Goal: Information Seeking & Learning: Learn about a topic

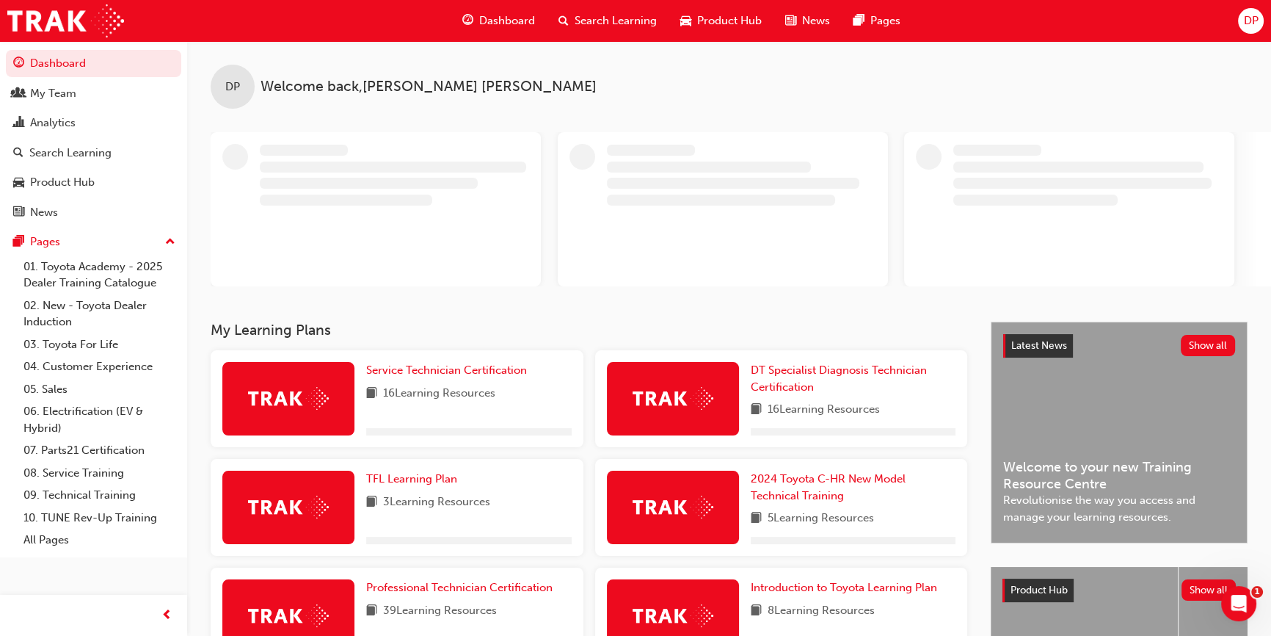
click at [606, 17] on span "Search Learning" at bounding box center [616, 20] width 82 height 17
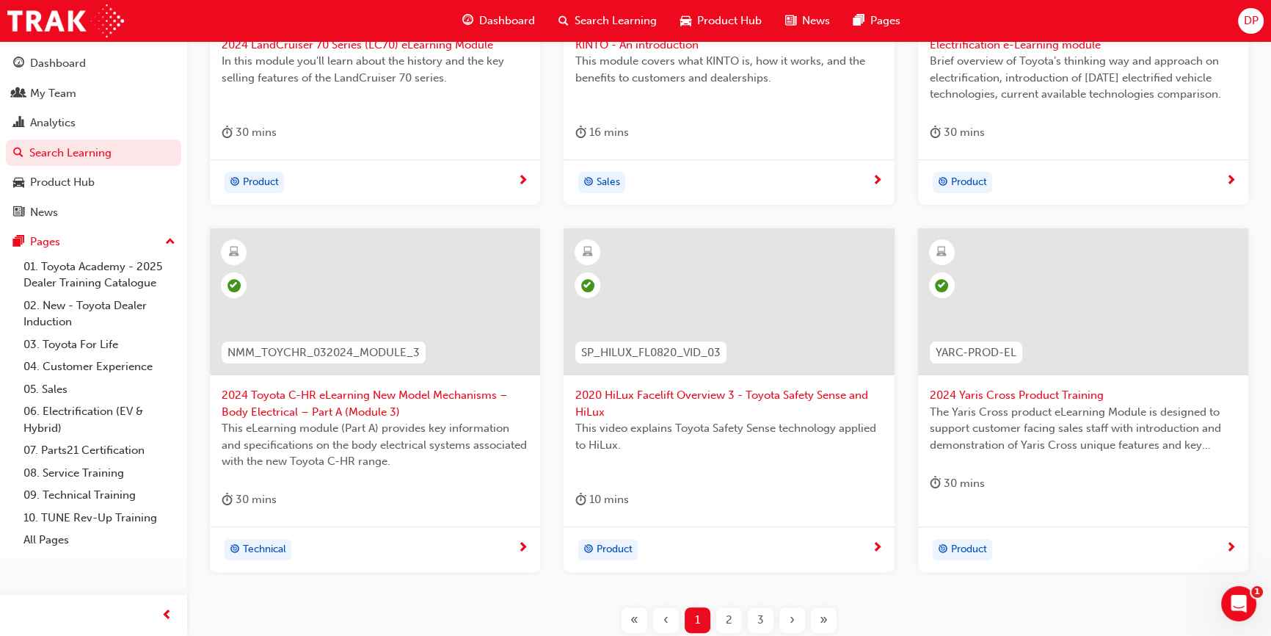
scroll to position [575, 0]
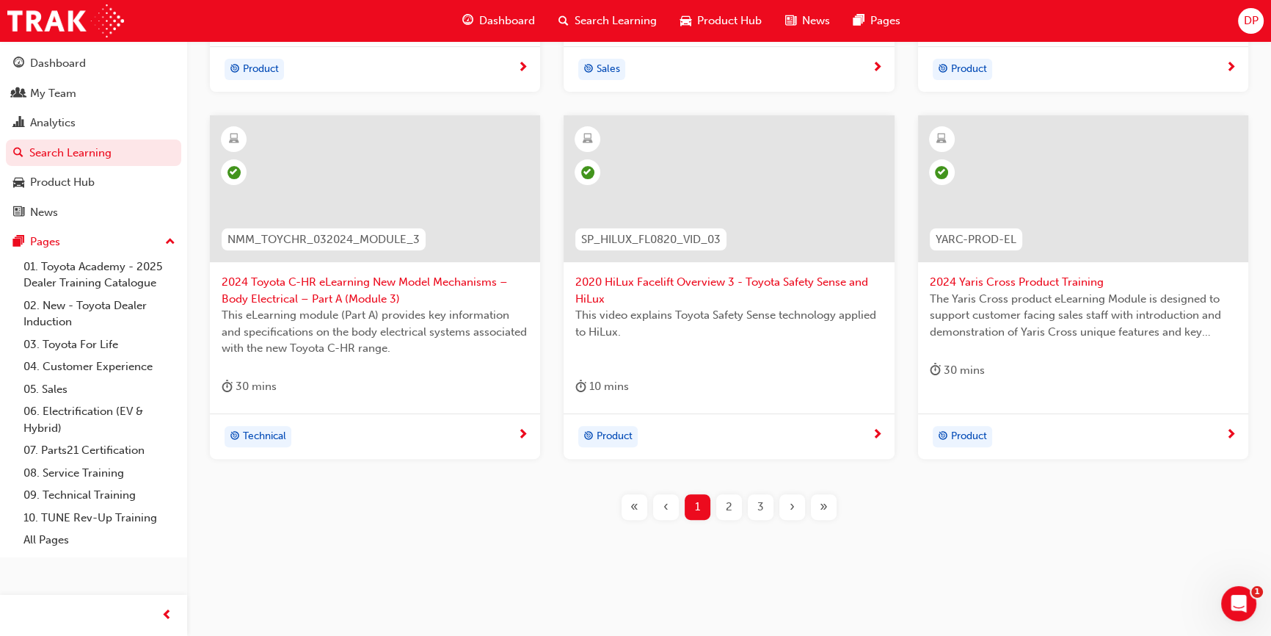
click at [733, 505] on div "2" at bounding box center [729, 507] width 26 height 26
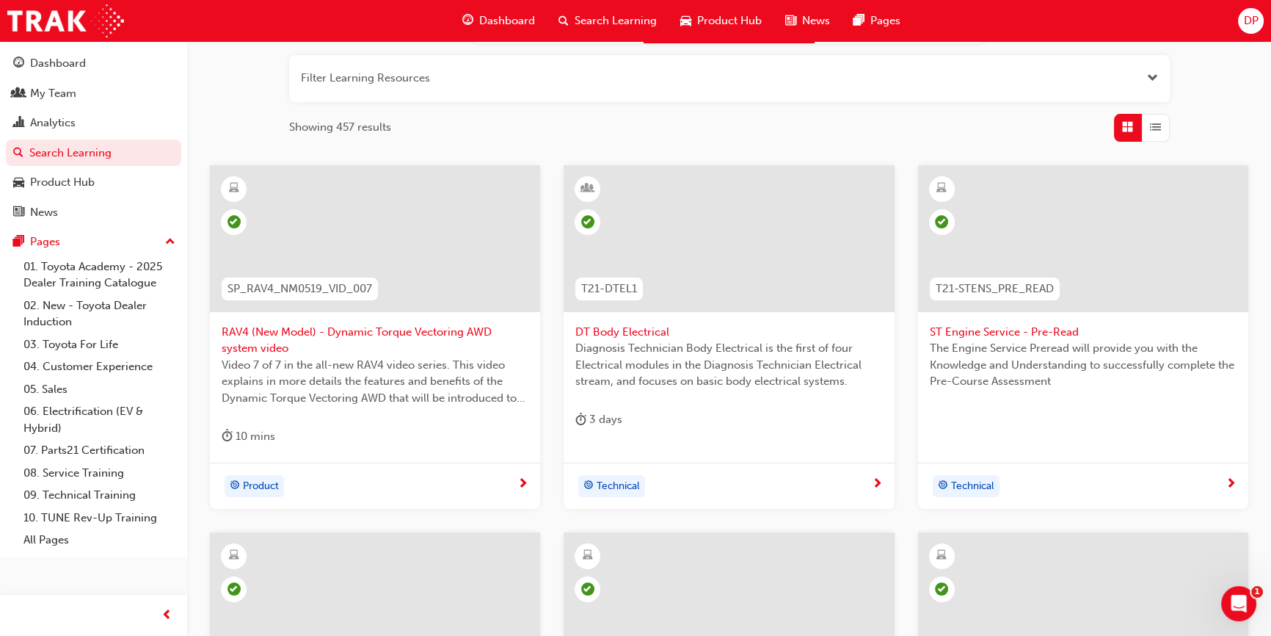
scroll to position [575, 0]
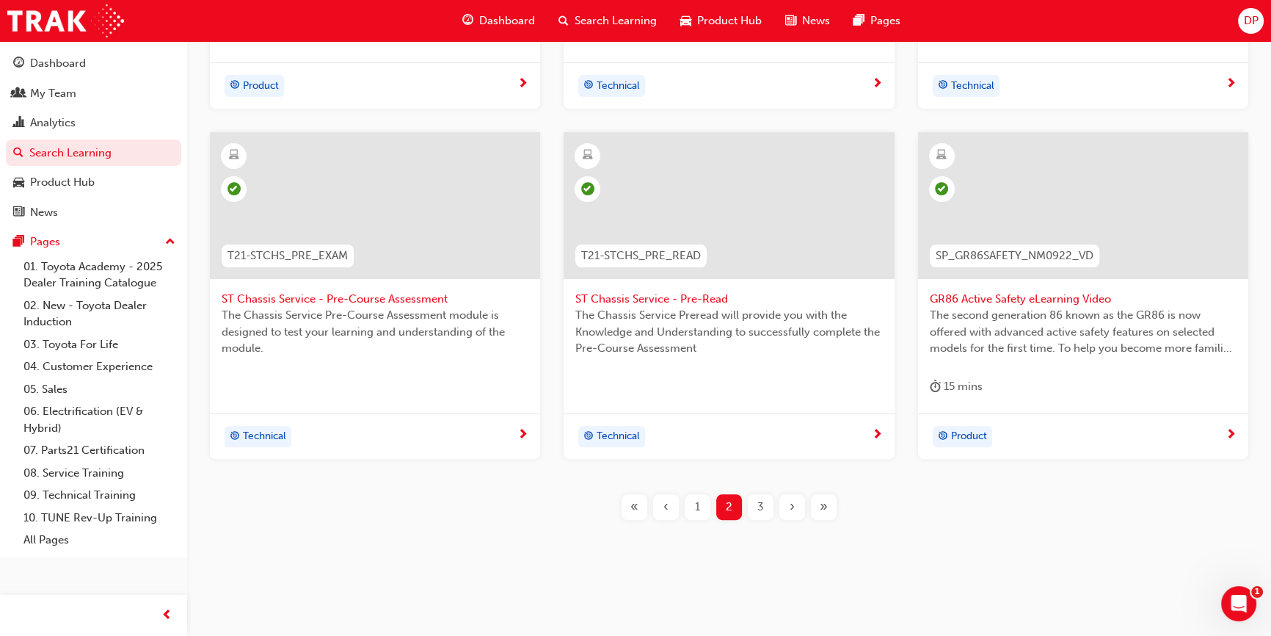
click at [755, 505] on div "3" at bounding box center [761, 507] width 26 height 26
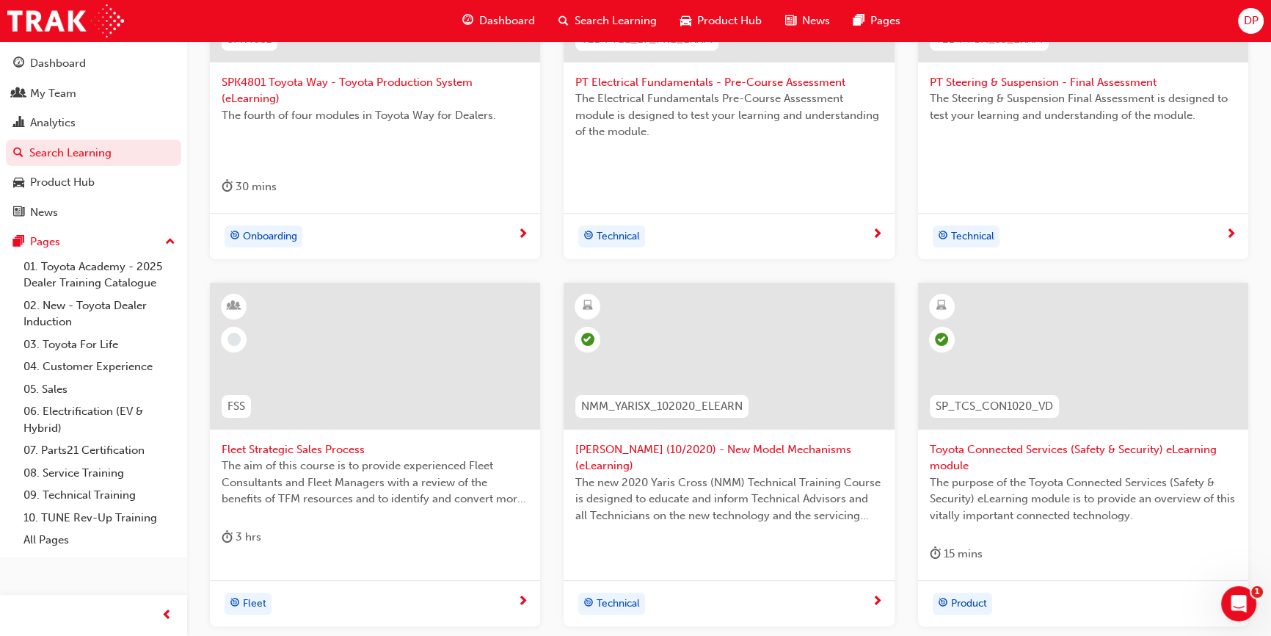
scroll to position [525, 0]
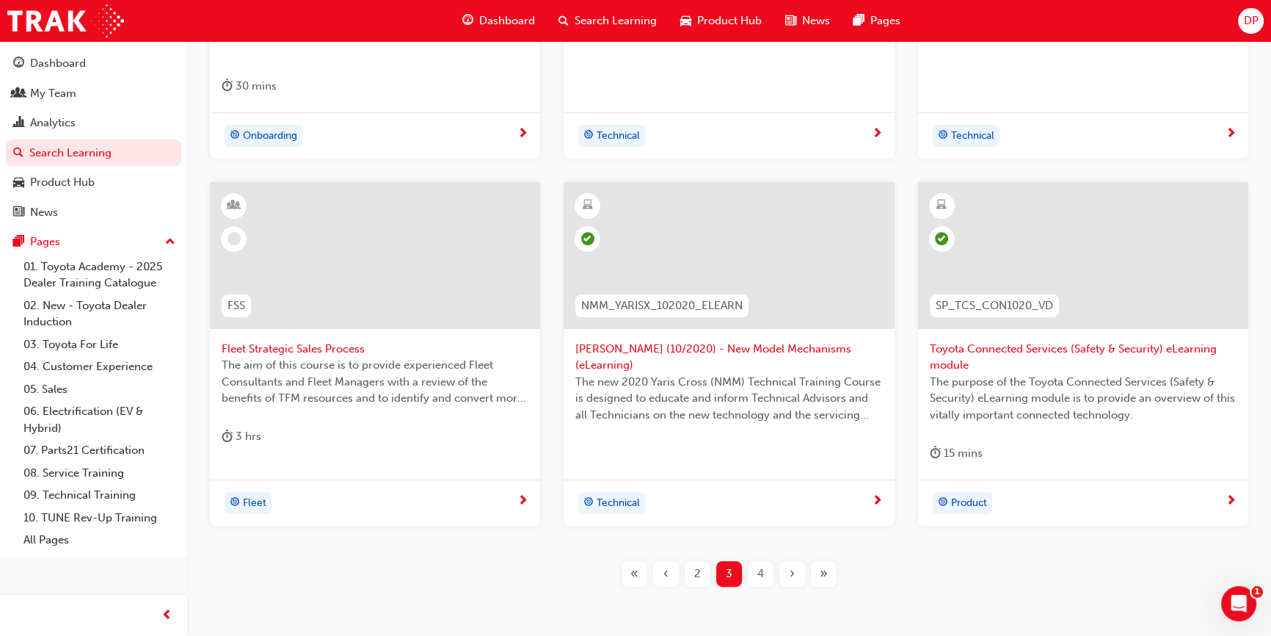
click at [761, 569] on span "4" at bounding box center [761, 573] width 7 height 17
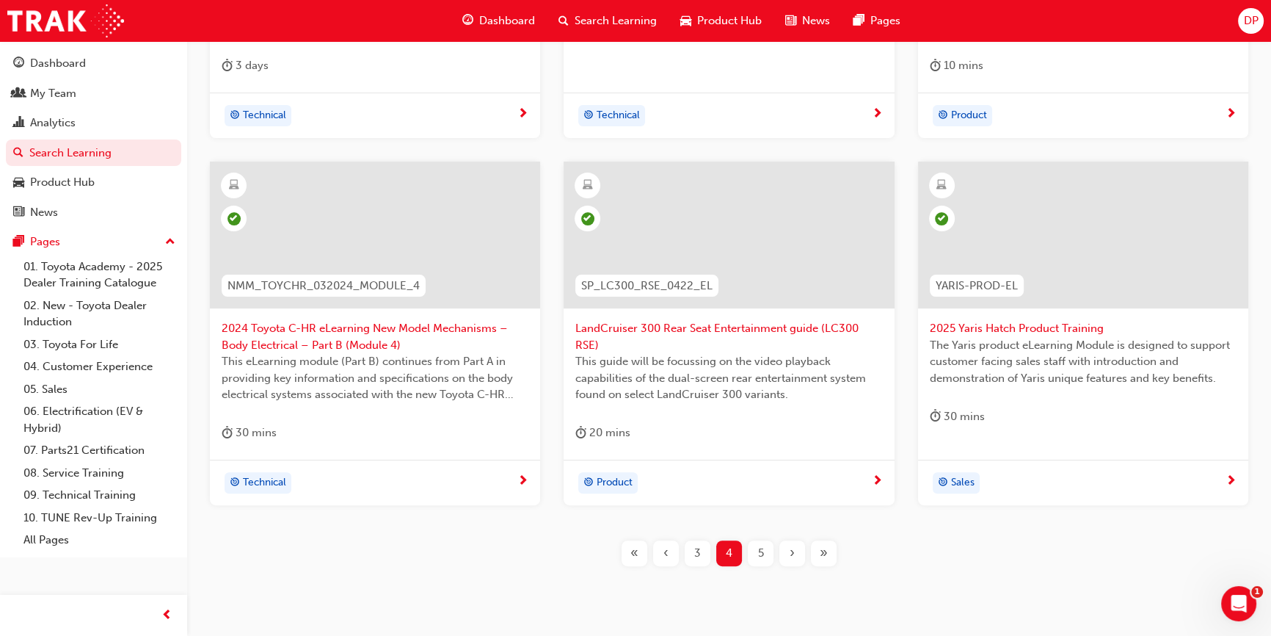
scroll to position [575, 0]
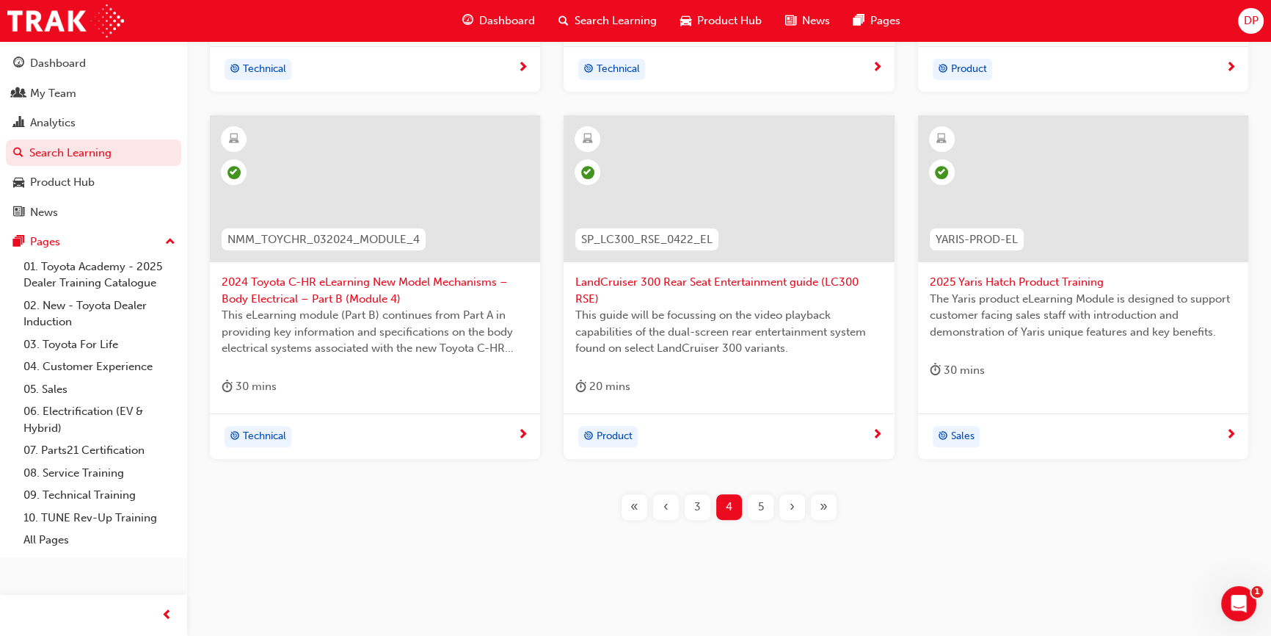
click at [760, 501] on span "5" at bounding box center [761, 506] width 6 height 17
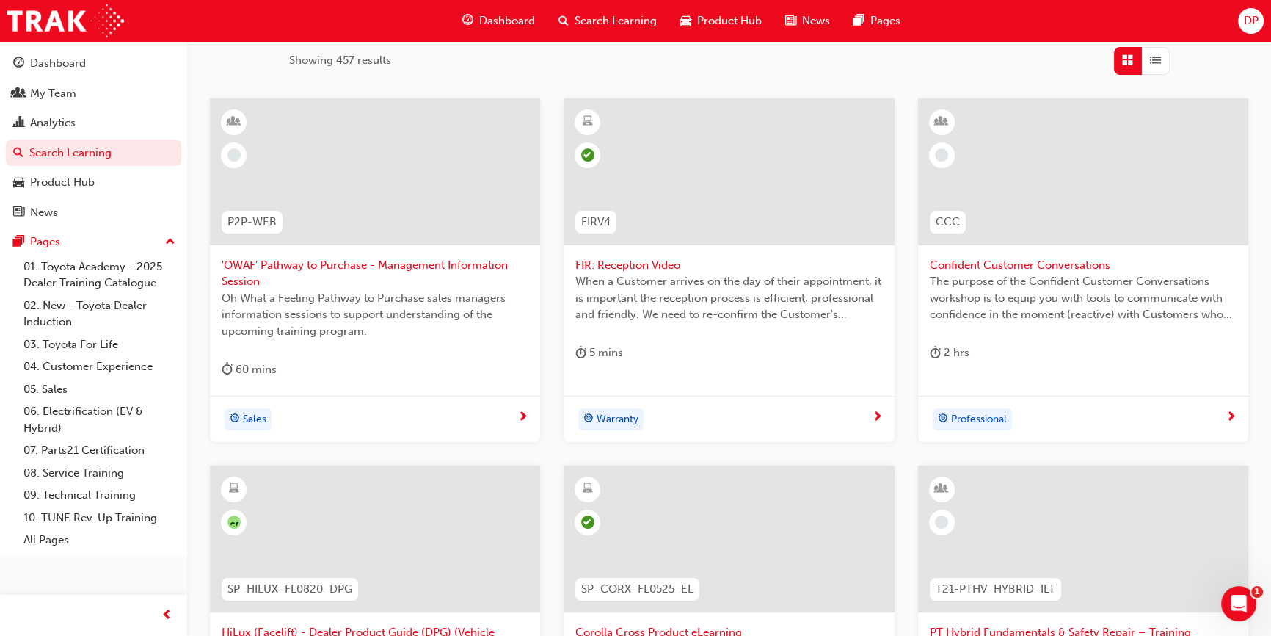
scroll to position [508, 0]
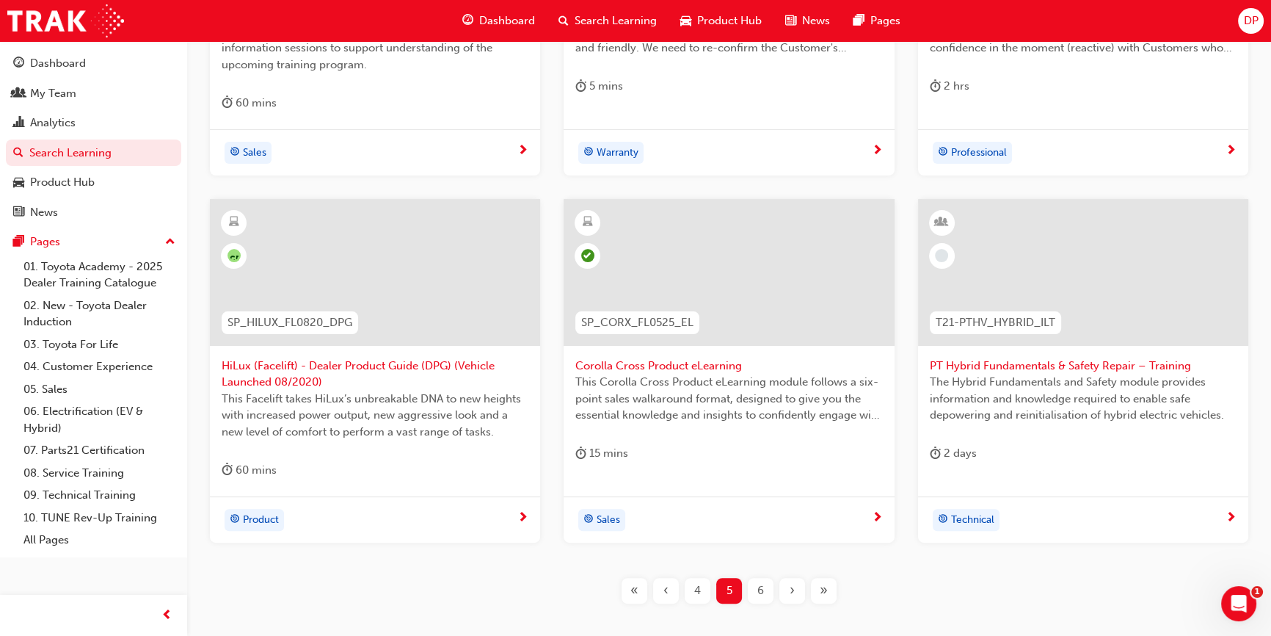
click at [771, 581] on div "6" at bounding box center [761, 591] width 26 height 26
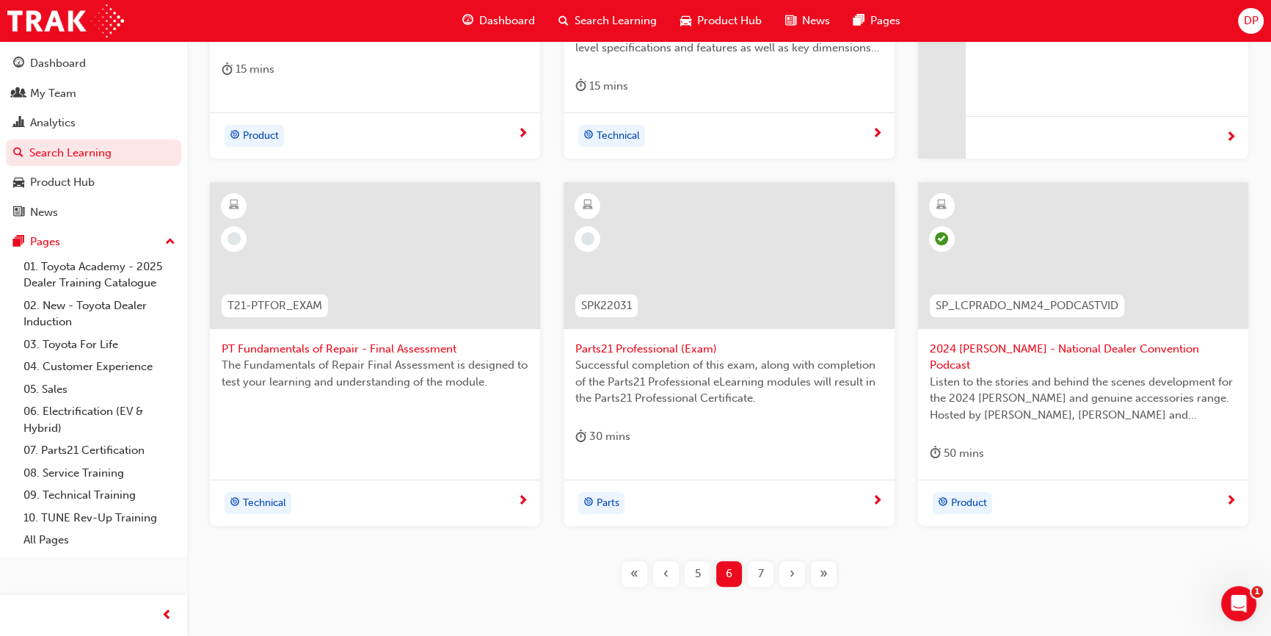
scroll to position [575, 0]
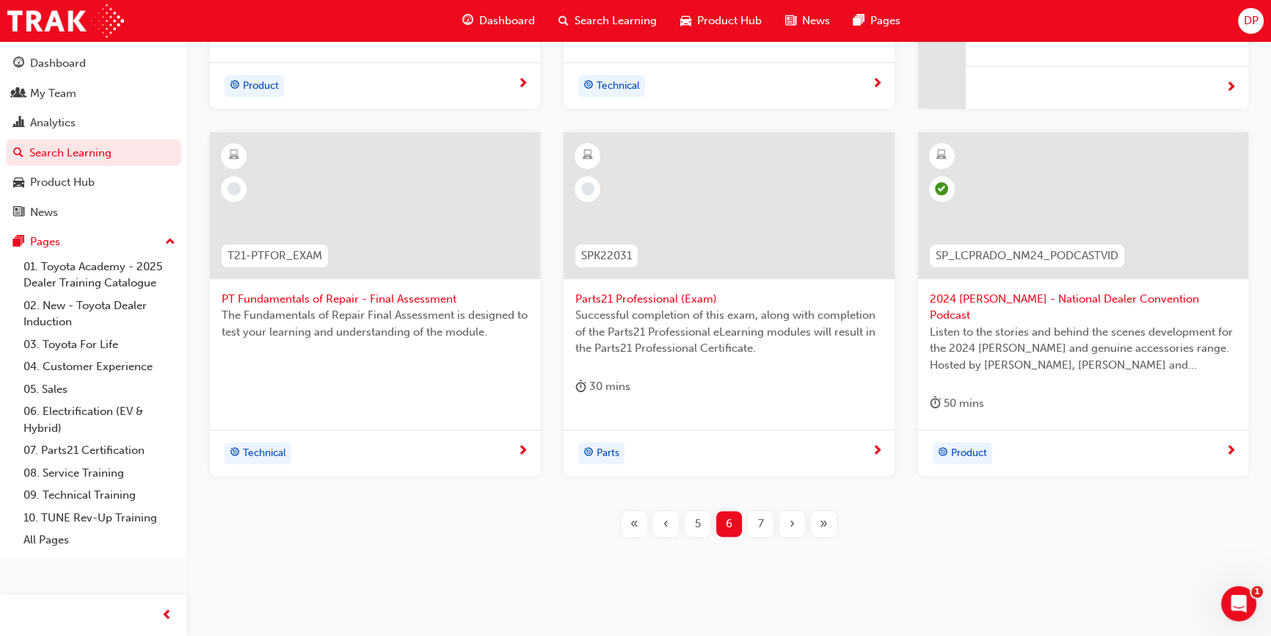
click at [763, 515] on span "7" at bounding box center [761, 523] width 6 height 17
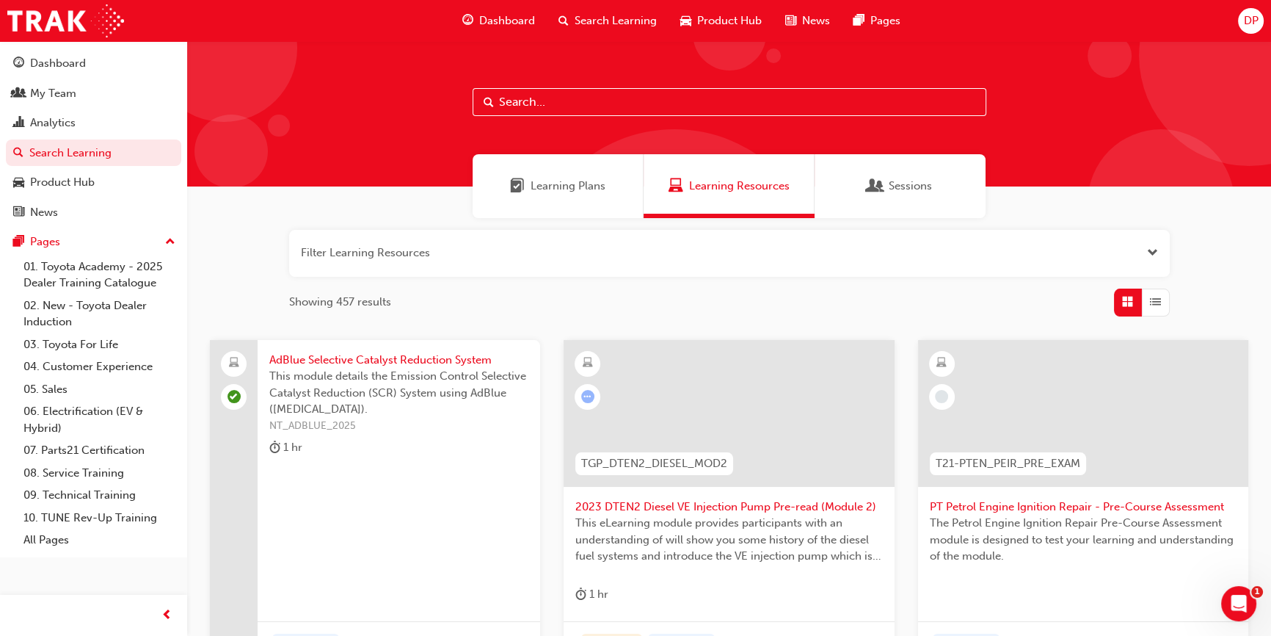
click at [575, 399] on div at bounding box center [588, 397] width 26 height 26
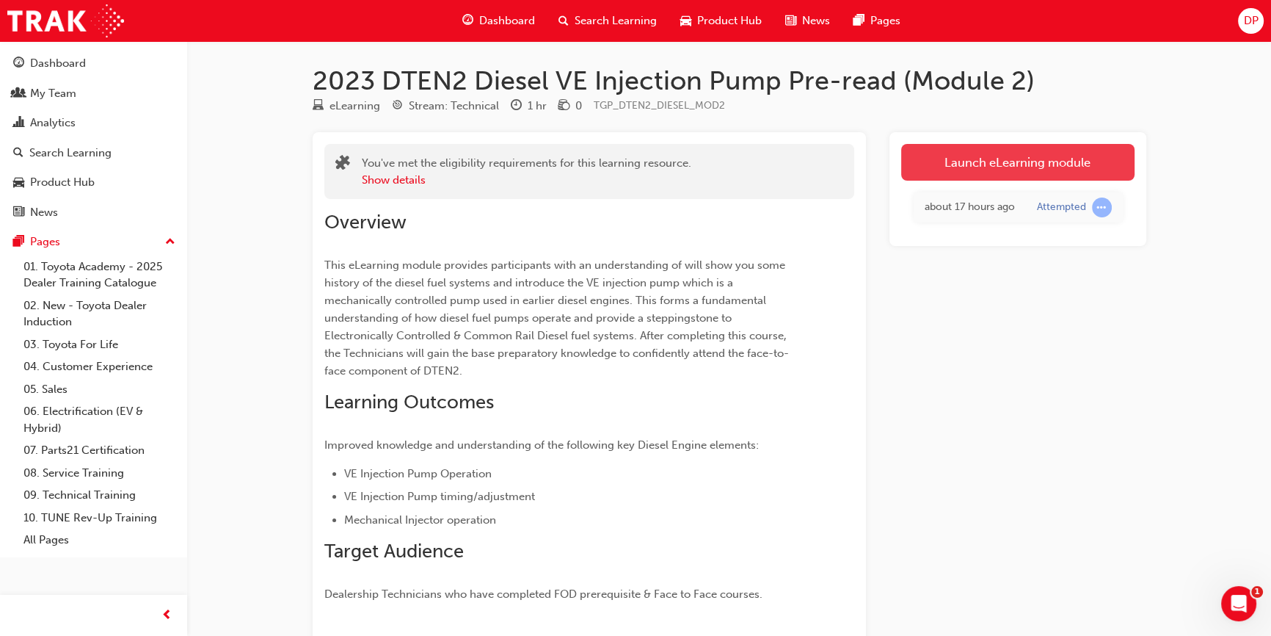
click at [944, 154] on link "Launch eLearning module" at bounding box center [1017, 162] width 233 height 37
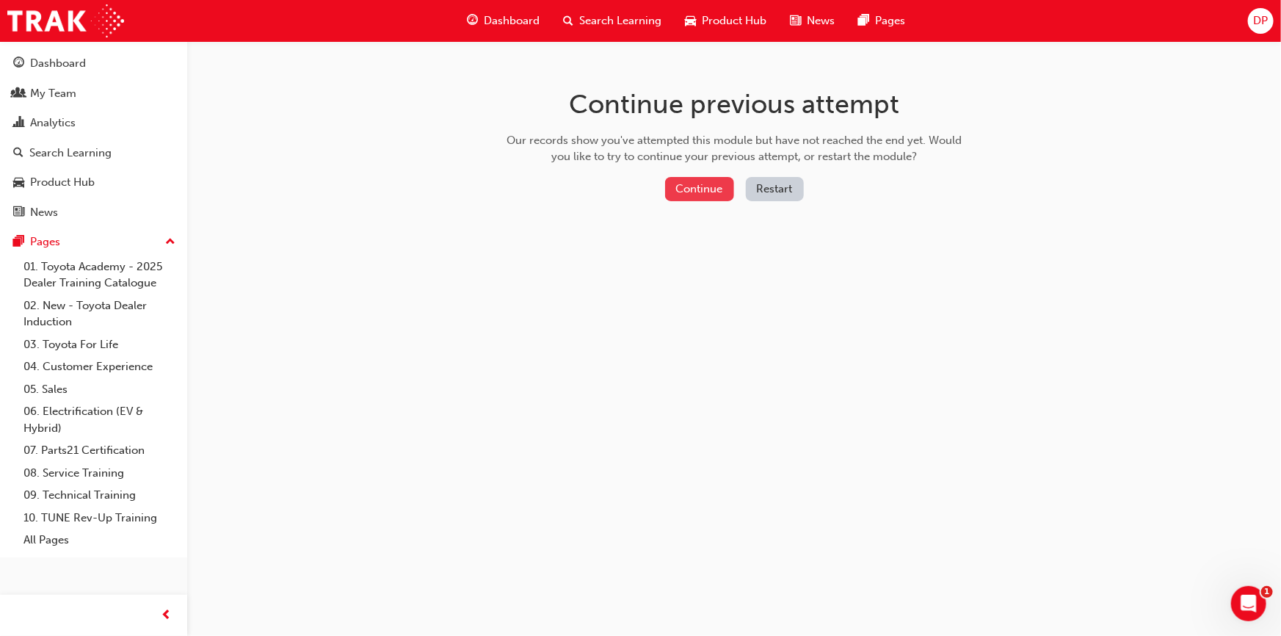
click at [697, 184] on button "Continue" at bounding box center [699, 189] width 69 height 24
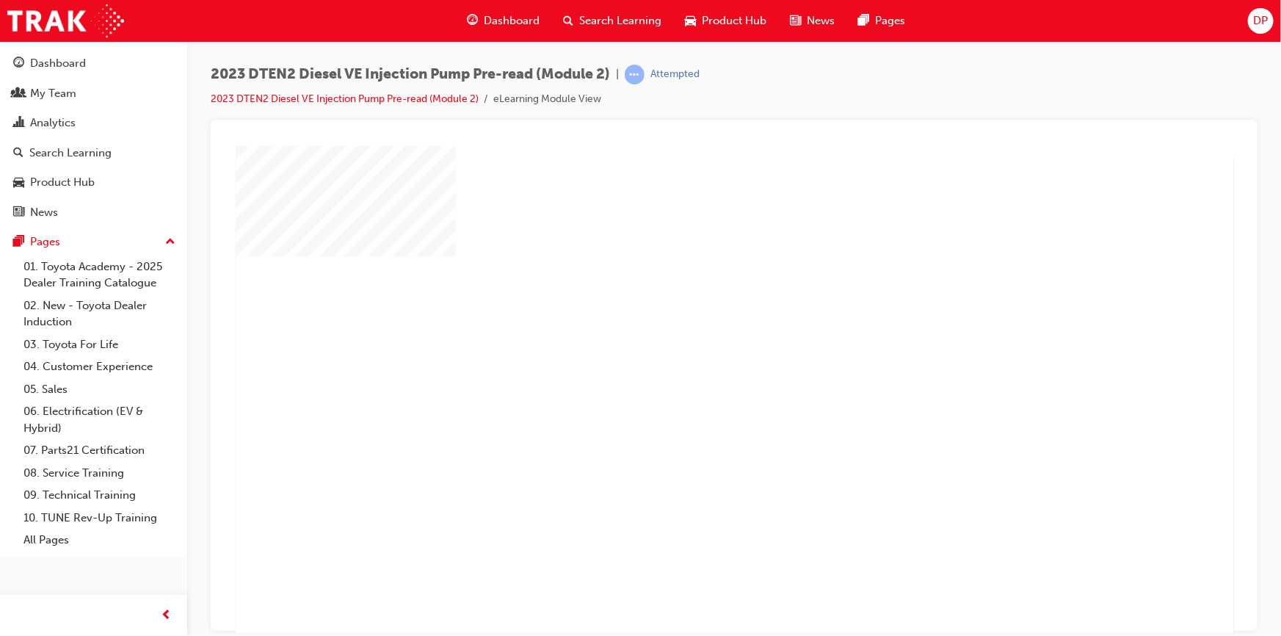
click at [692, 347] on div "play" at bounding box center [692, 347] width 0 height 0
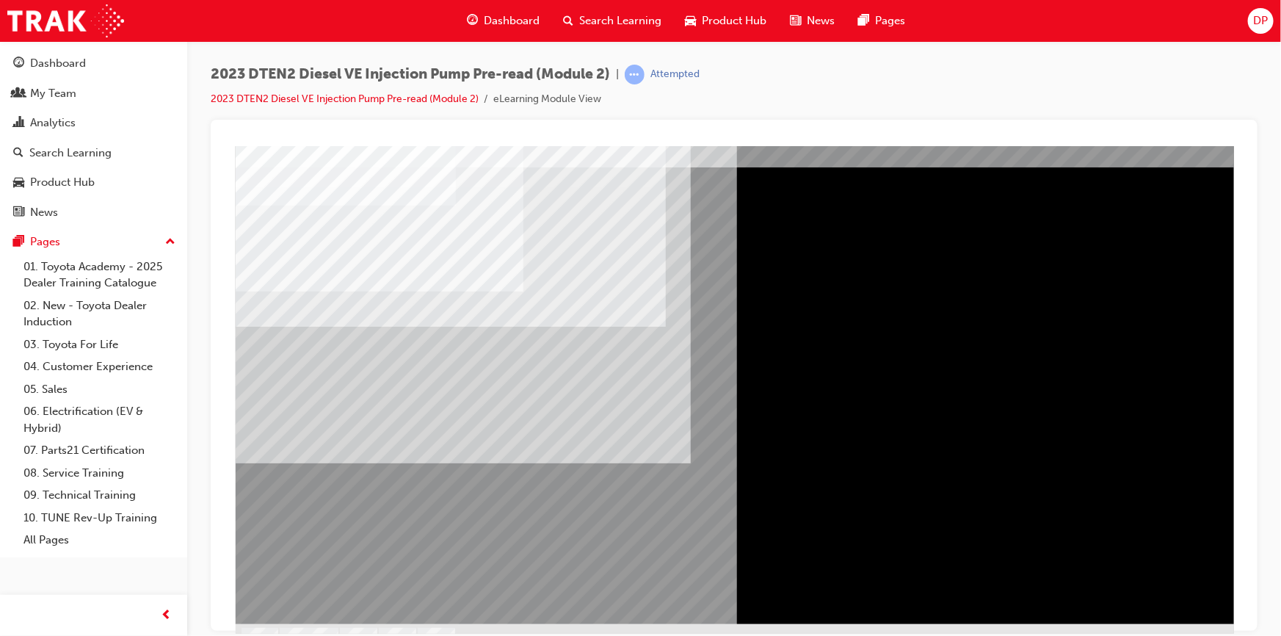
scroll to position [73, 0]
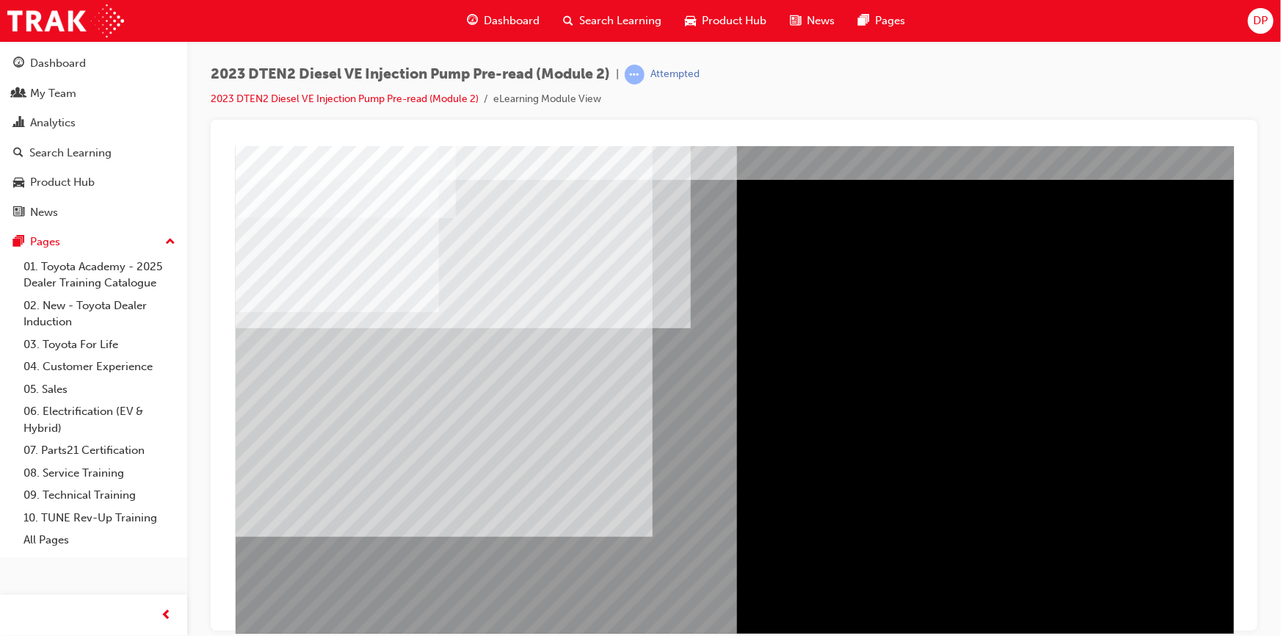
scroll to position [73, 0]
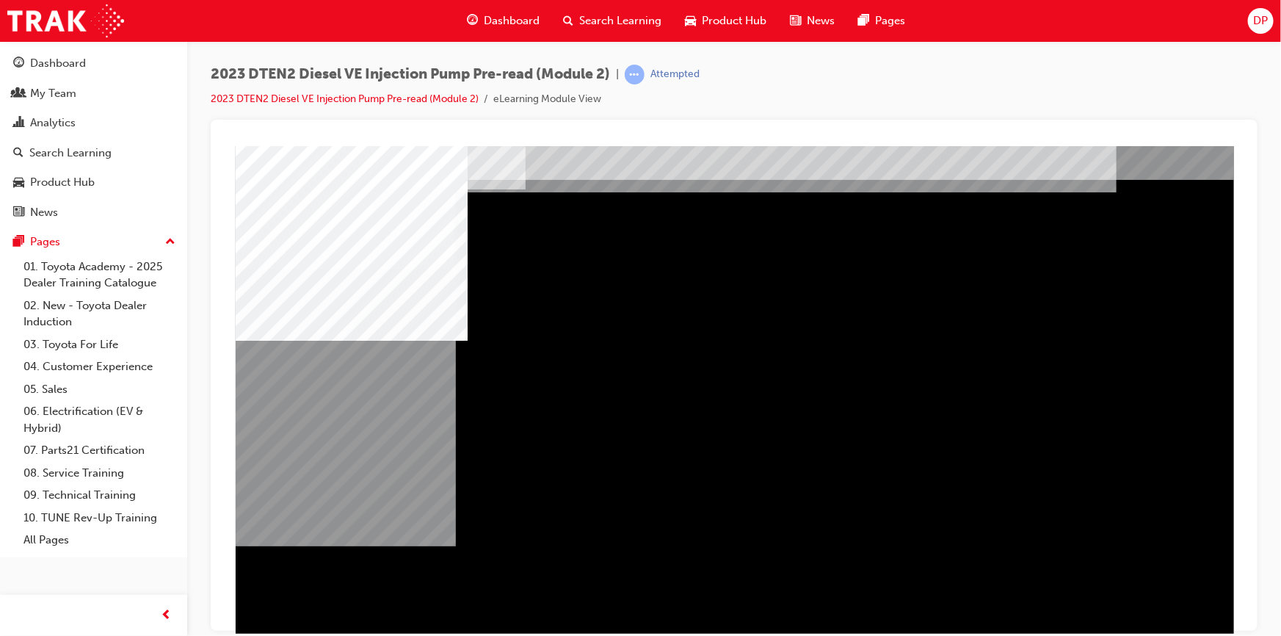
scroll to position [73, 0]
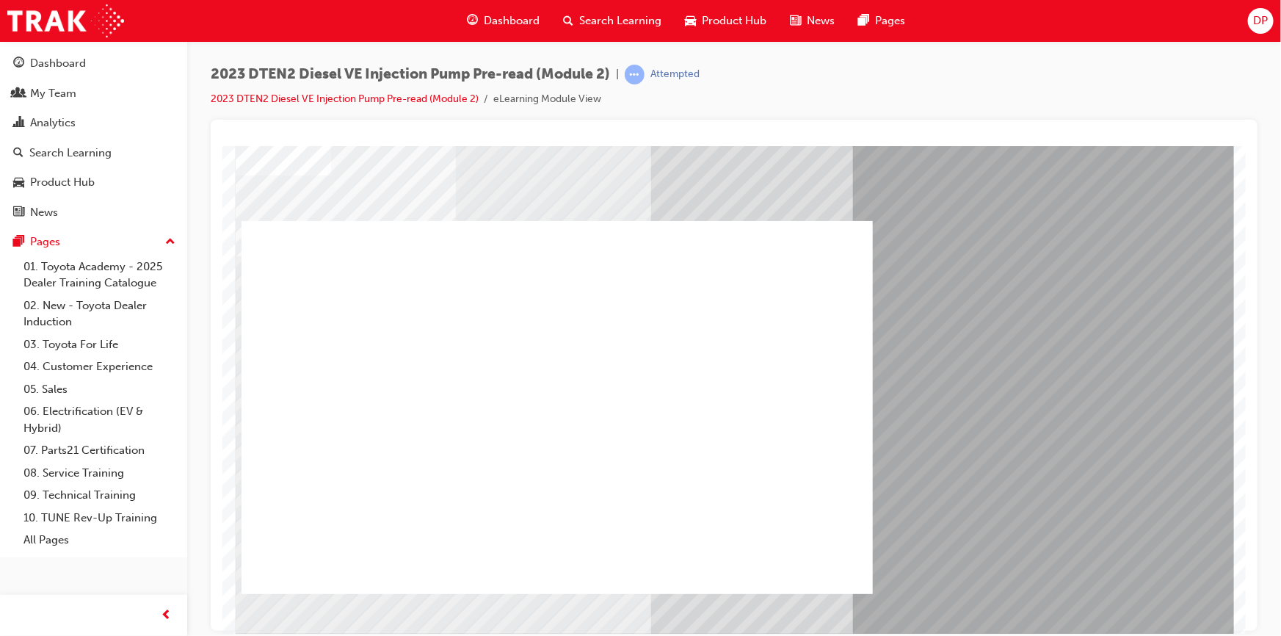
click at [541, 410] on div at bounding box center [556, 406] width 631 height 373
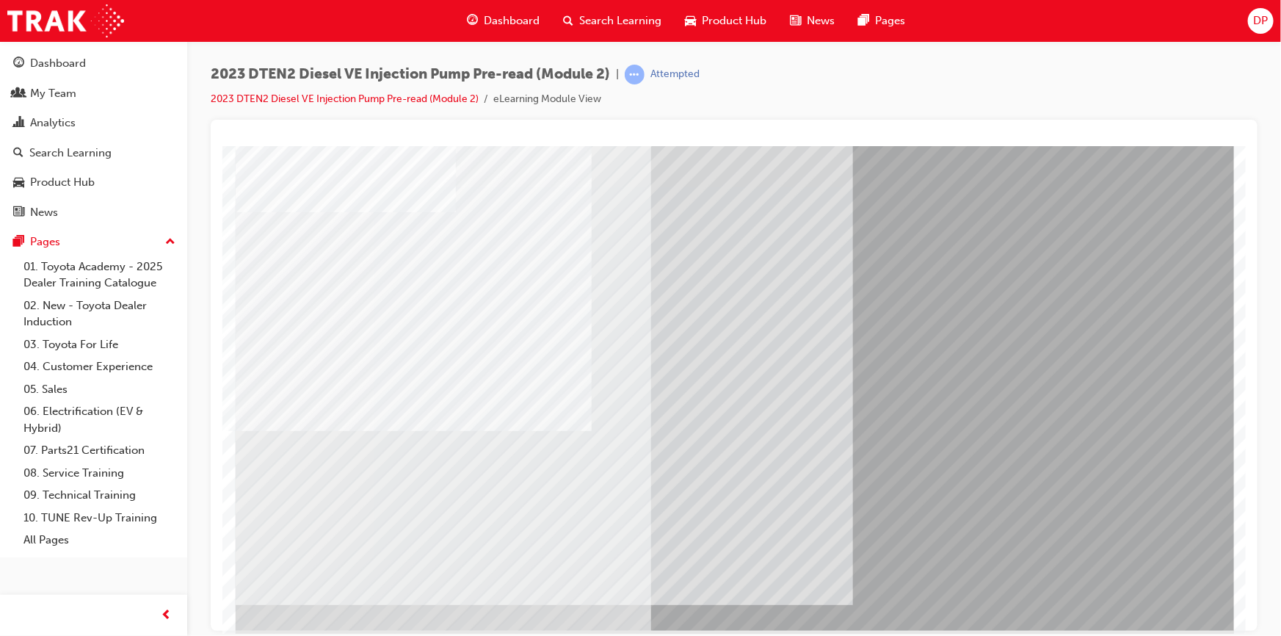
scroll to position [73, 0]
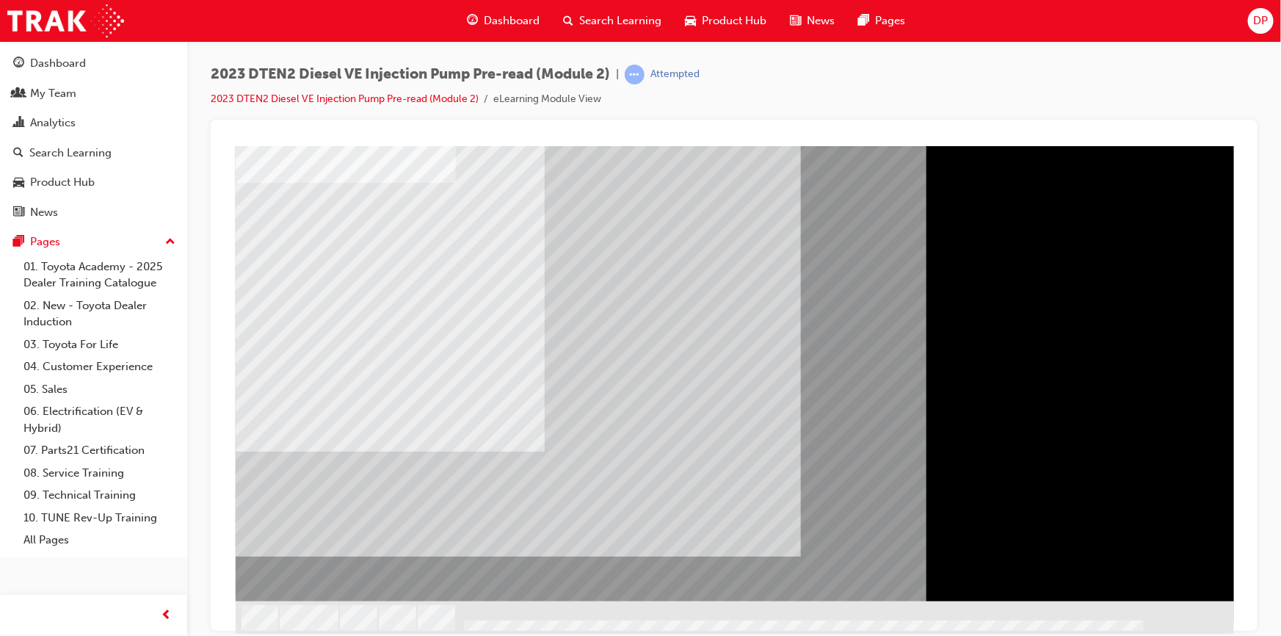
scroll to position [0, 0]
